Goal: Task Accomplishment & Management: Complete application form

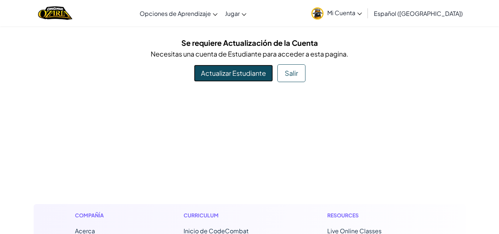
click at [231, 72] on link "Actualizar Estudiante" at bounding box center [233, 73] width 79 height 17
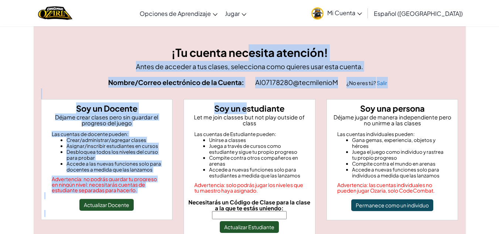
drag, startPoint x: 246, startPoint y: 110, endPoint x: 250, endPoint y: 108, distance: 4.3
click at [250, 108] on strong "Soy un estudiante" at bounding box center [249, 108] width 70 height 10
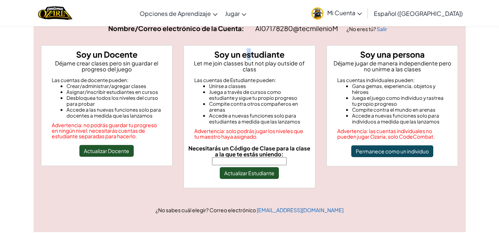
scroll to position [39, 0]
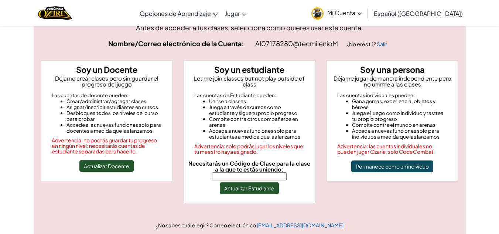
click at [240, 172] on input "Necesitarás un Código de Clase para la clase a la que te estás uniendo:" at bounding box center [249, 176] width 75 height 8
drag, startPoint x: 240, startPoint y: 168, endPoint x: 253, endPoint y: 189, distance: 24.1
click at [253, 189] on div "Soy un estudiante Let me join classes but not play outside of class Las cuentas…" at bounding box center [250, 131] width 132 height 143
type input "LargeCoatBell"
click at [247, 183] on button "Actualizar Estudiante" at bounding box center [249, 188] width 59 height 12
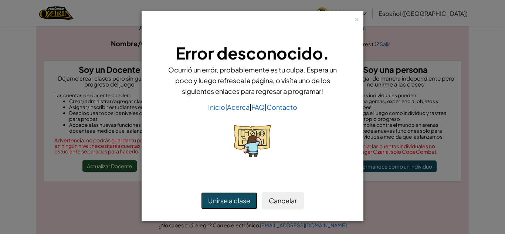
click at [234, 203] on button "Unirse a clase" at bounding box center [229, 200] width 56 height 17
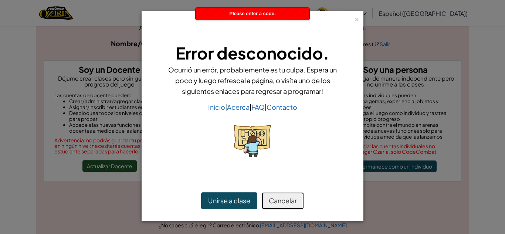
click at [275, 201] on button "Cancelar" at bounding box center [283, 200] width 42 height 17
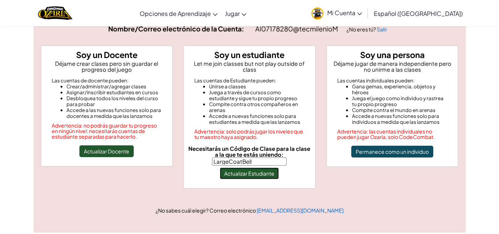
scroll to position [69, 0]
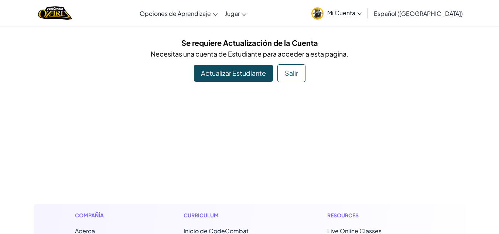
click at [324, 9] on img at bounding box center [318, 13] width 12 height 12
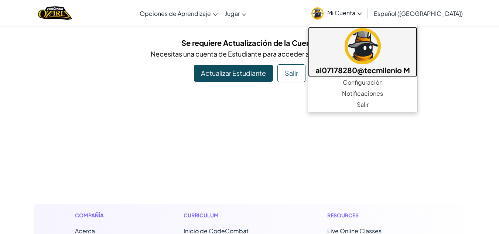
click at [366, 65] on h5 "al07178280@tecmilenio M" at bounding box center [363, 69] width 95 height 11
